Goal: Task Accomplishment & Management: Use online tool/utility

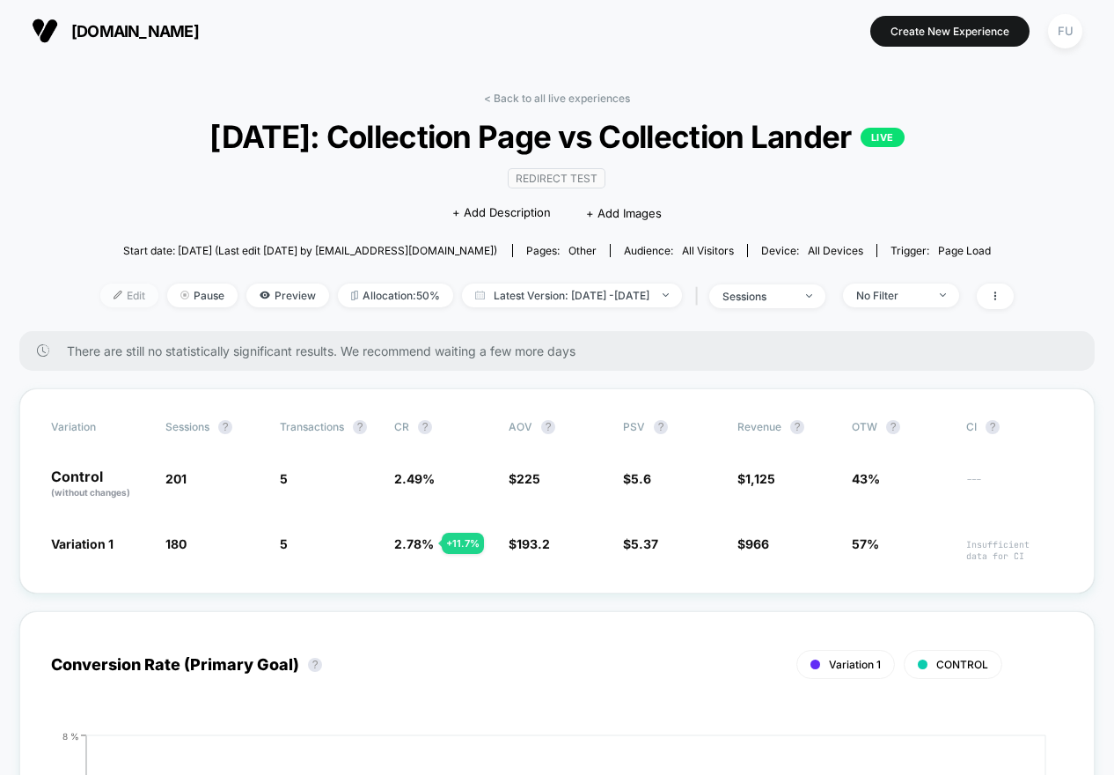
click at [100, 288] on span "Edit" at bounding box center [129, 295] width 58 height 24
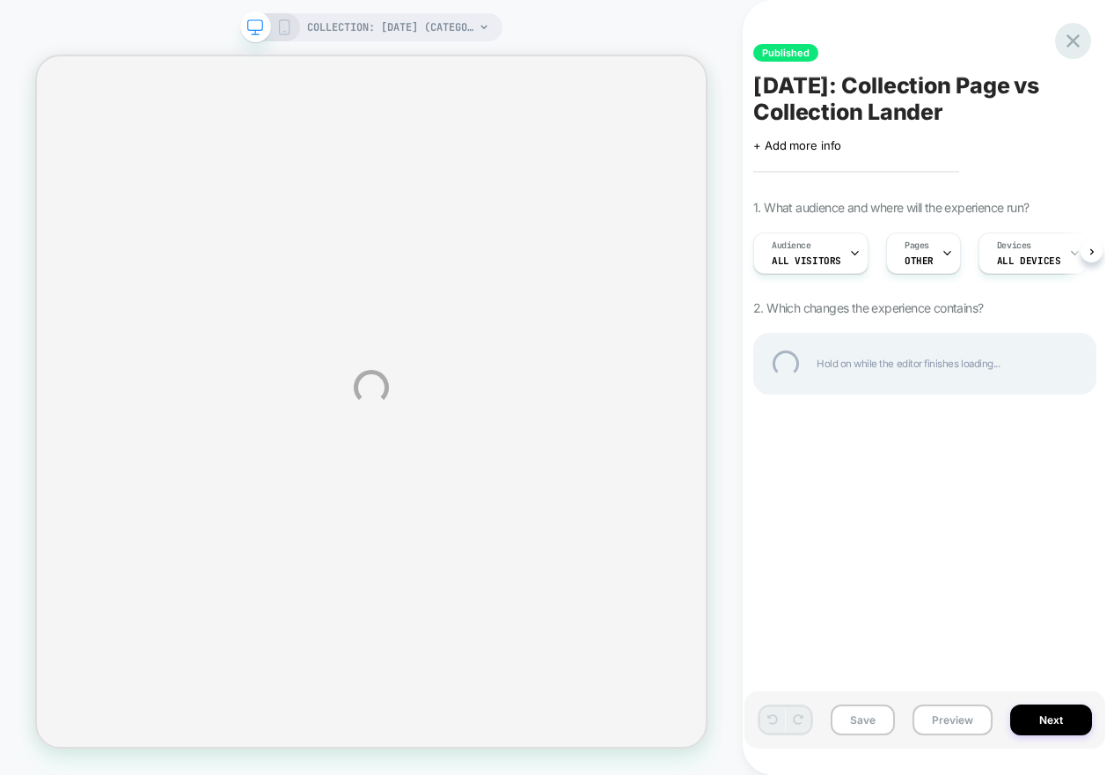
click at [1079, 37] on div at bounding box center [1073, 41] width 36 height 36
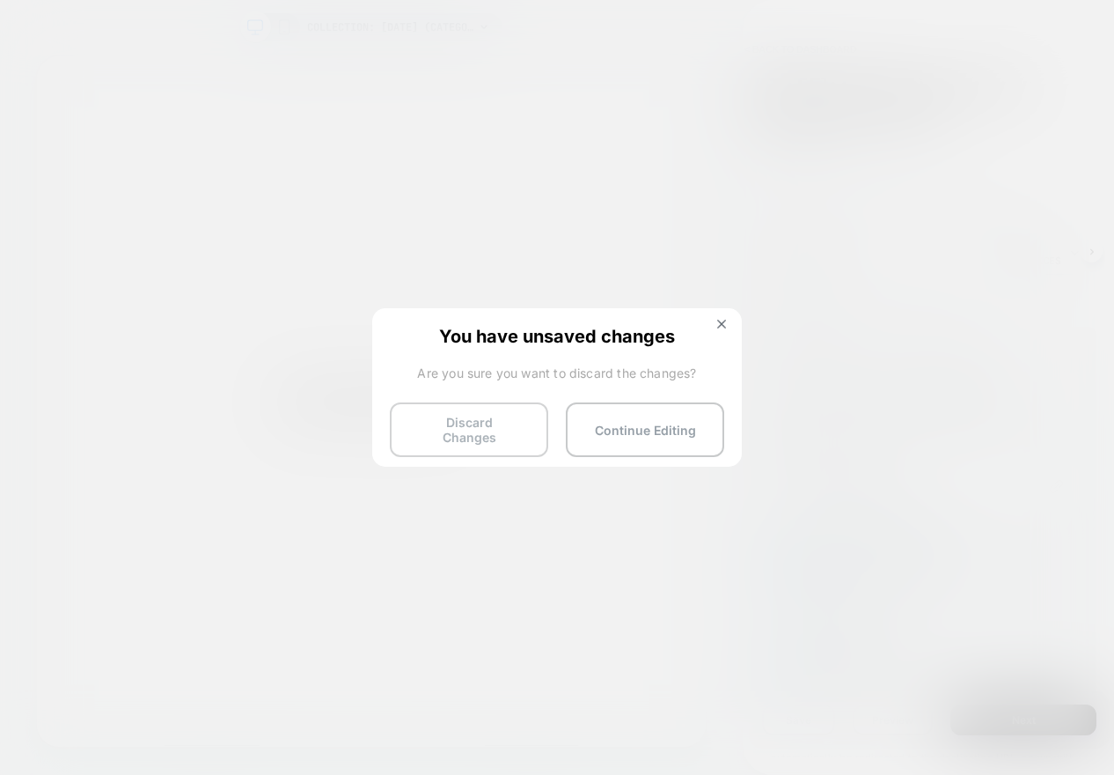
click at [482, 422] on button "Discard Changes" at bounding box center [469, 429] width 158 height 55
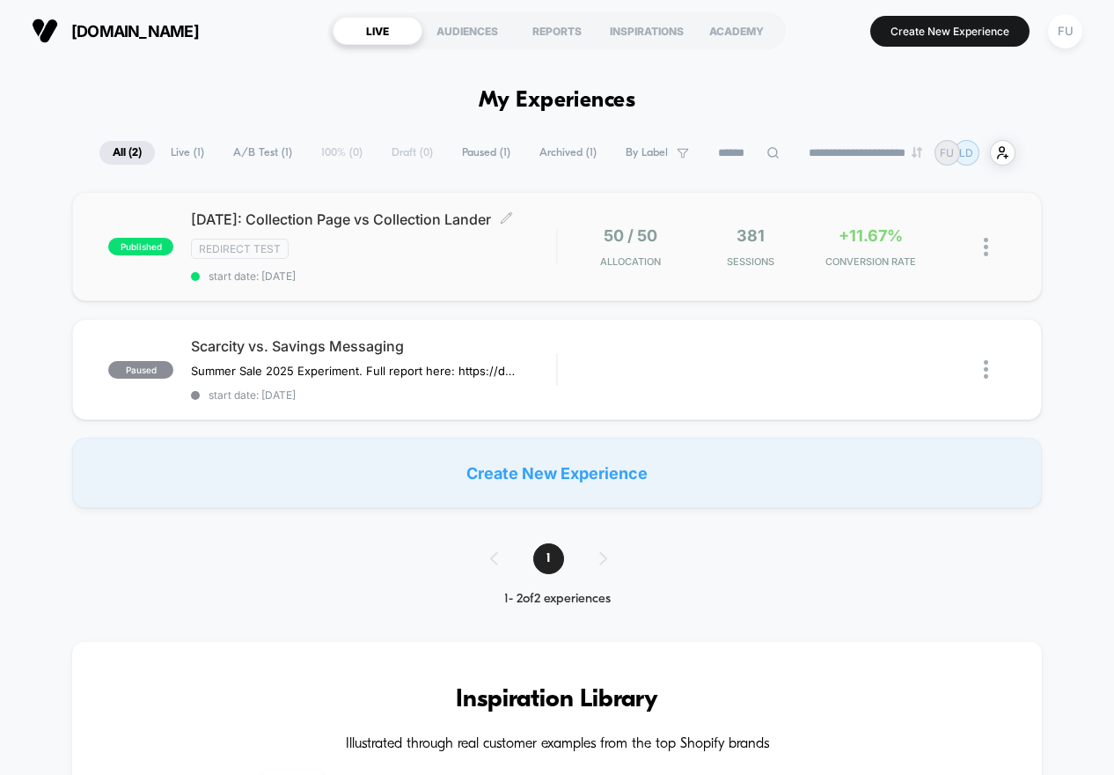
click at [450, 228] on span "Independence Day: Collection Page vs Collection Lander Click to edit experience…" at bounding box center [373, 219] width 365 height 18
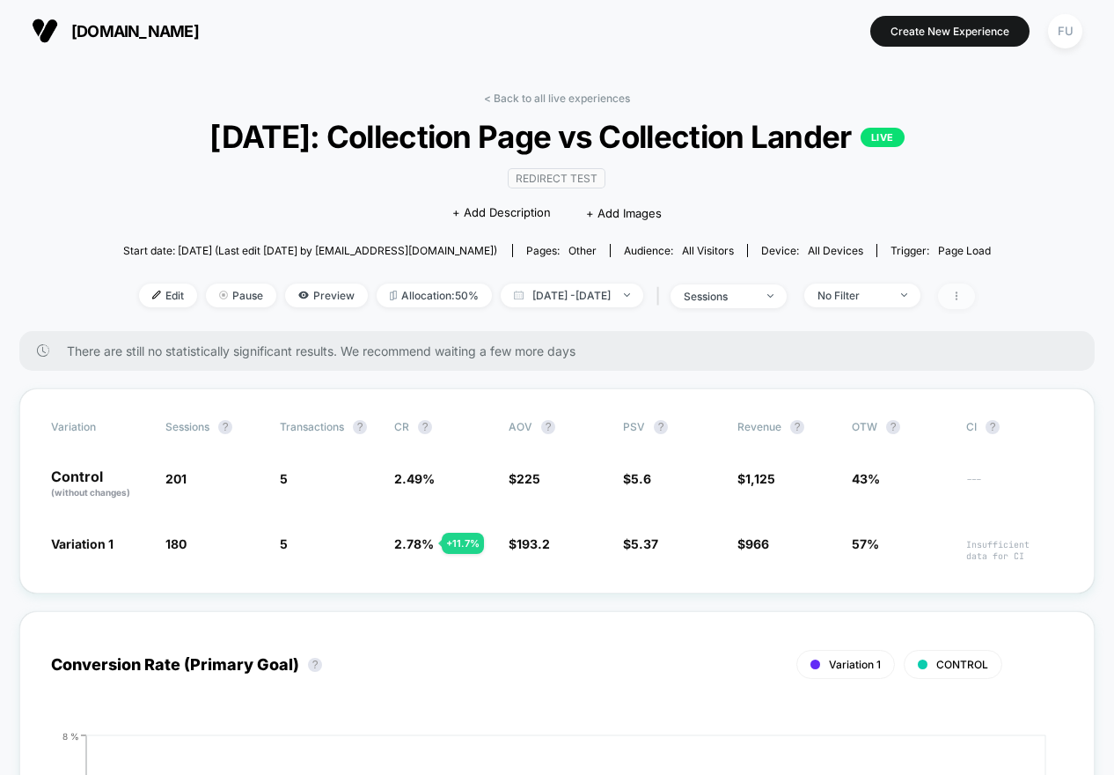
click at [962, 301] on icon at bounding box center [957, 295] width 11 height 11
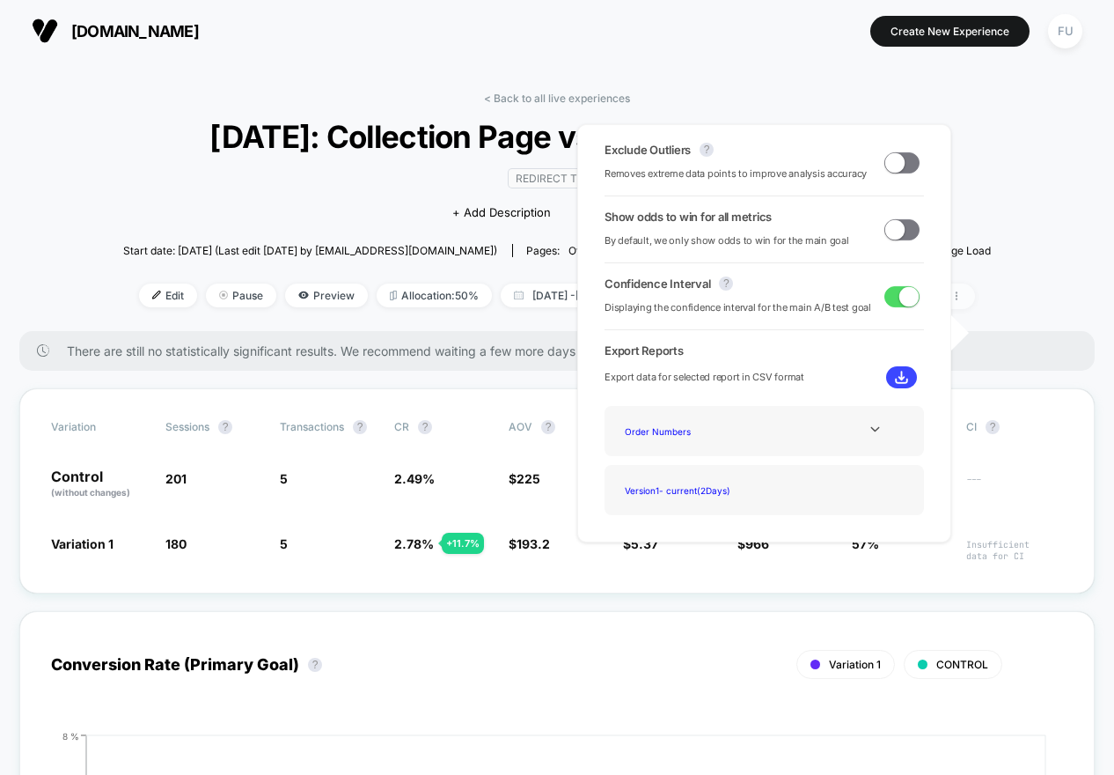
click at [962, 301] on icon at bounding box center [957, 295] width 11 height 11
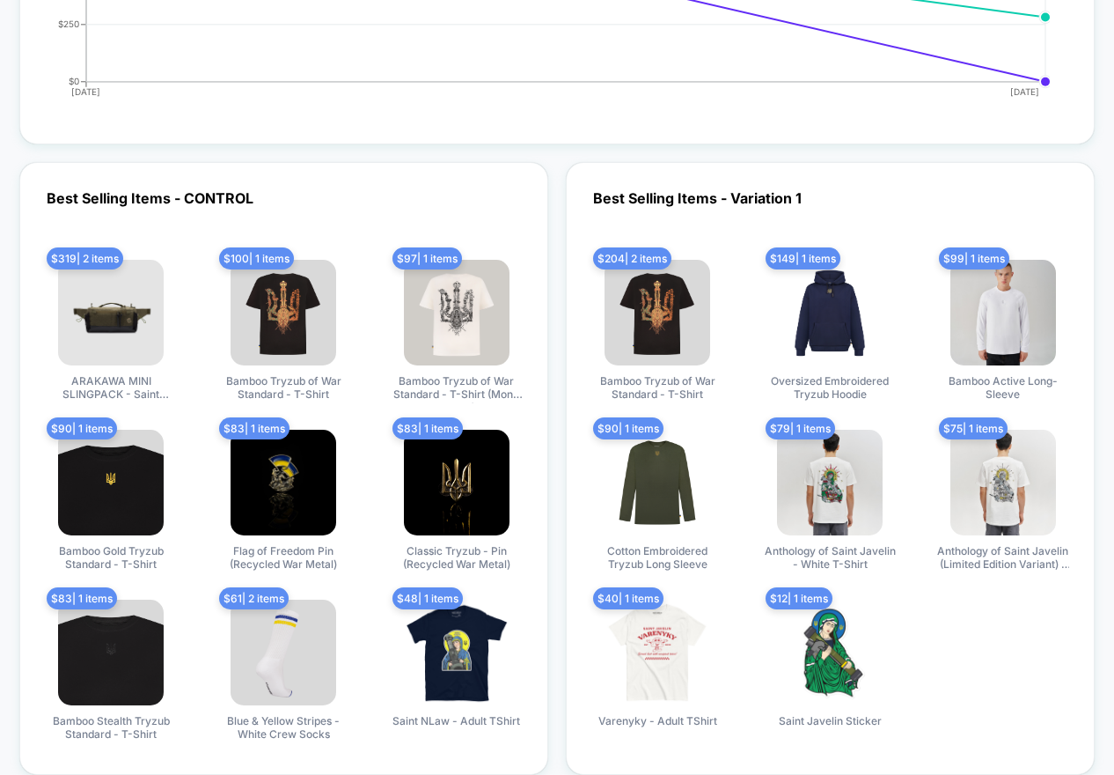
scroll to position [1926, 0]
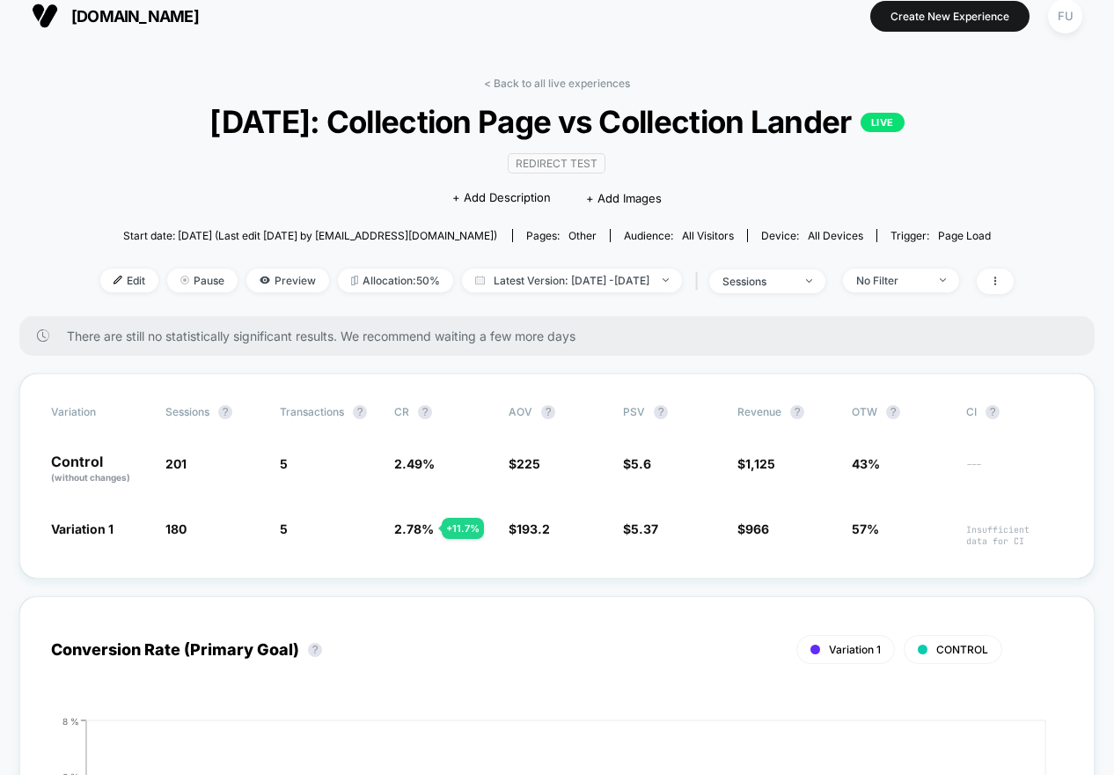
scroll to position [18, 0]
